Goal: Task Accomplishment & Management: Use online tool/utility

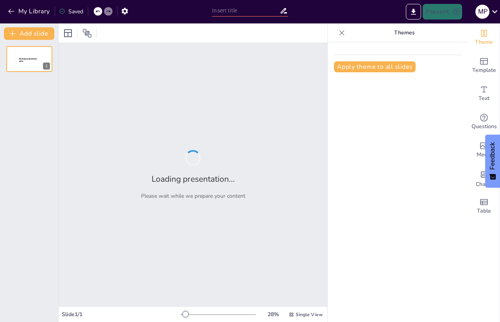
type input "Conceptos Esenciales en la Teoría y Filosofía de la Educación"
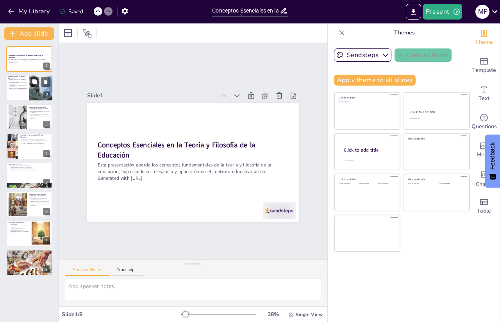
click at [31, 87] on div at bounding box center [41, 88] width 60 height 27
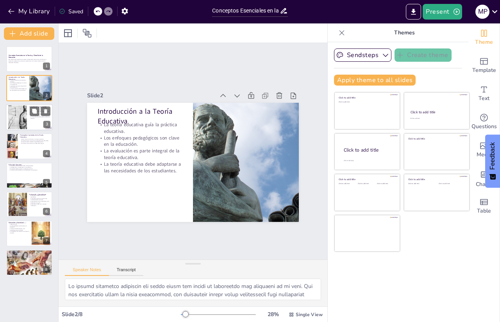
click at [29, 125] on div at bounding box center [29, 117] width 47 height 27
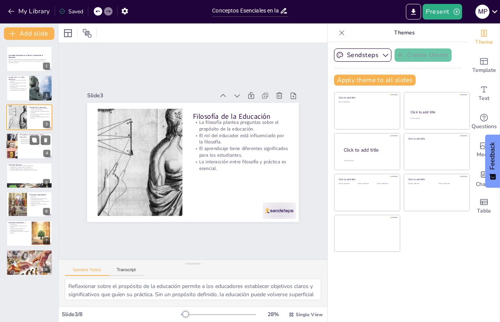
click at [34, 148] on div at bounding box center [29, 146] width 47 height 27
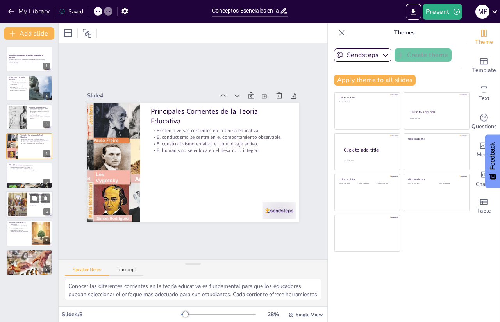
click at [23, 196] on div at bounding box center [17, 205] width 66 height 24
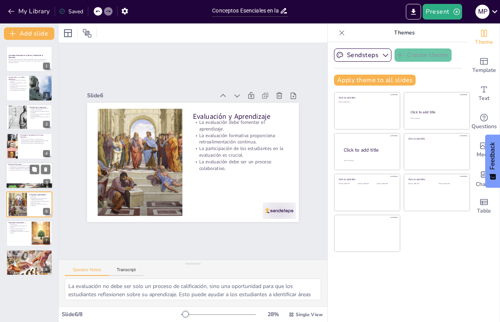
click at [22, 174] on div at bounding box center [29, 175] width 47 height 27
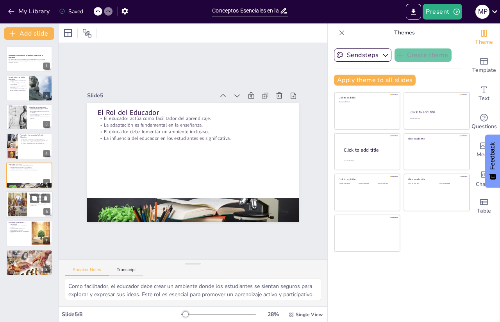
click at [14, 209] on div at bounding box center [17, 205] width 66 height 24
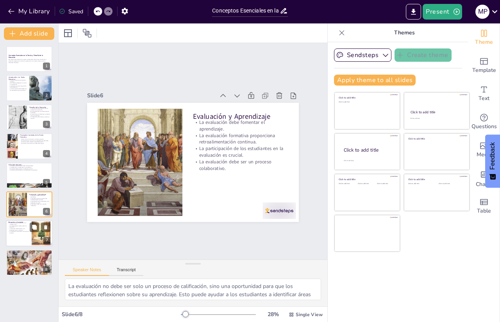
click at [13, 242] on div at bounding box center [29, 233] width 47 height 27
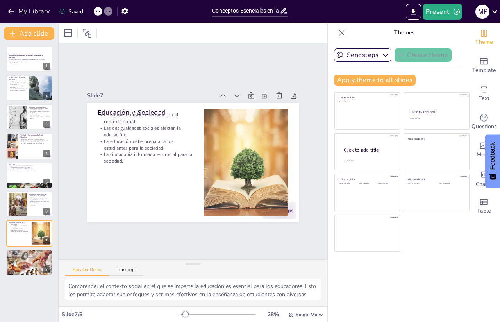
click at [7, 277] on div "Conceptos Esenciales en la Teoría y Filosofía de la Educación Esta presentación…" at bounding box center [29, 181] width 58 height 282
click at [11, 265] on div at bounding box center [29, 262] width 47 height 35
type textarea "La comprensión de los conceptos fundamentales en la teoría y filosofía de la ed…"
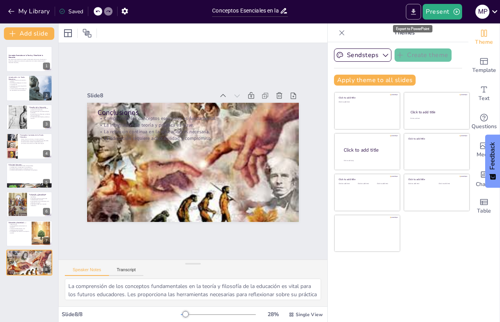
click at [416, 14] on icon "Export to PowerPoint" at bounding box center [413, 12] width 5 height 6
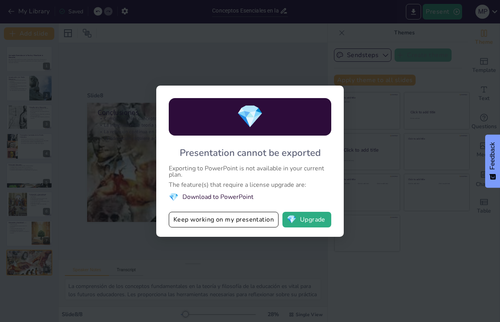
click at [213, 196] on li "💎 Download to PowerPoint" at bounding box center [250, 197] width 162 height 11
click at [242, 114] on span "💎" at bounding box center [249, 117] width 27 height 30
click at [238, 222] on button "Keep working on my presentation" at bounding box center [224, 220] width 110 height 16
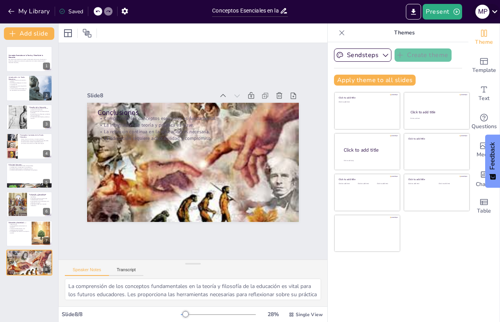
click at [495, 10] on icon at bounding box center [494, 11] width 11 height 11
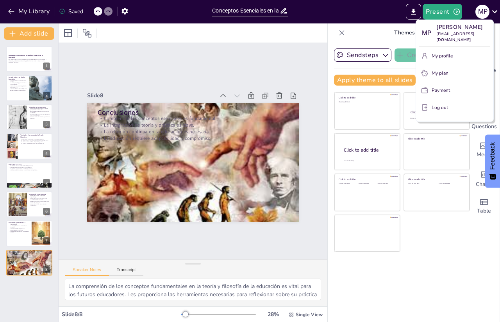
click at [434, 104] on p "Log out" at bounding box center [440, 107] width 16 height 7
